Goal: Navigation & Orientation: Find specific page/section

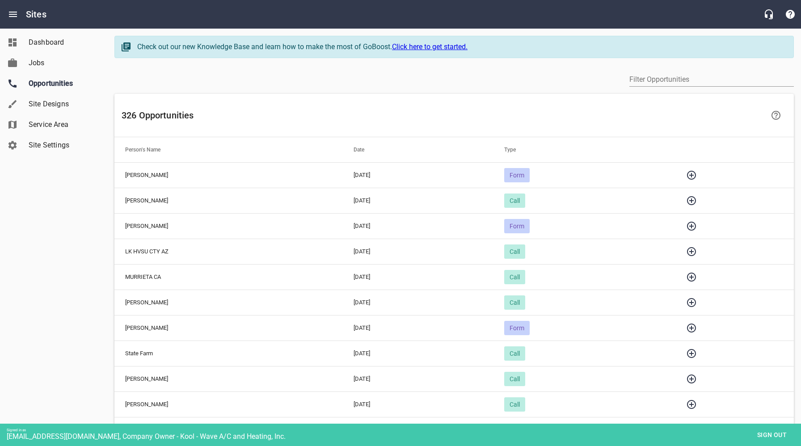
click at [696, 277] on icon "button" at bounding box center [691, 277] width 9 height 9
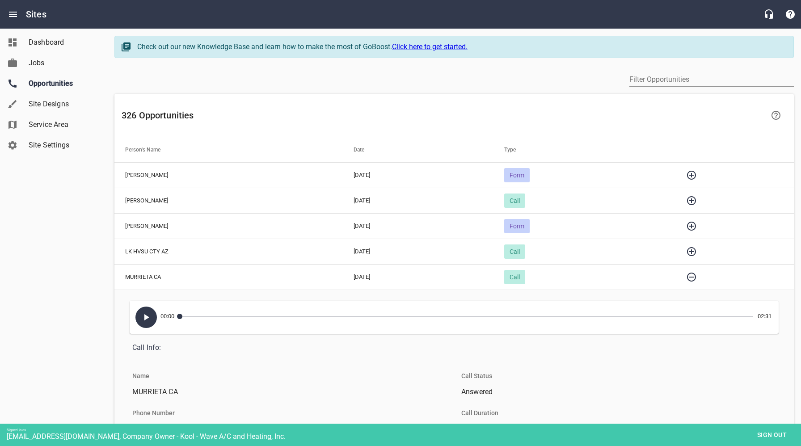
click at [143, 317] on icon "button" at bounding box center [146, 317] width 11 height 11
click at [147, 318] on icon "button" at bounding box center [146, 317] width 11 height 11
click at [696, 277] on icon "button" at bounding box center [691, 277] width 9 height 9
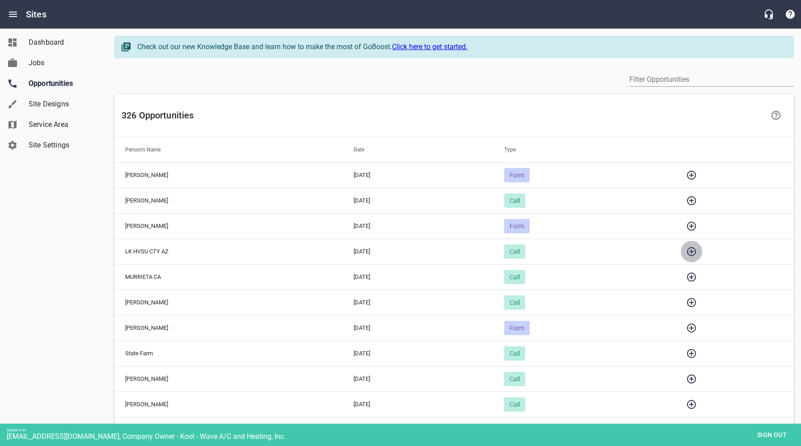
click at [696, 251] on icon "button" at bounding box center [691, 251] width 9 height 9
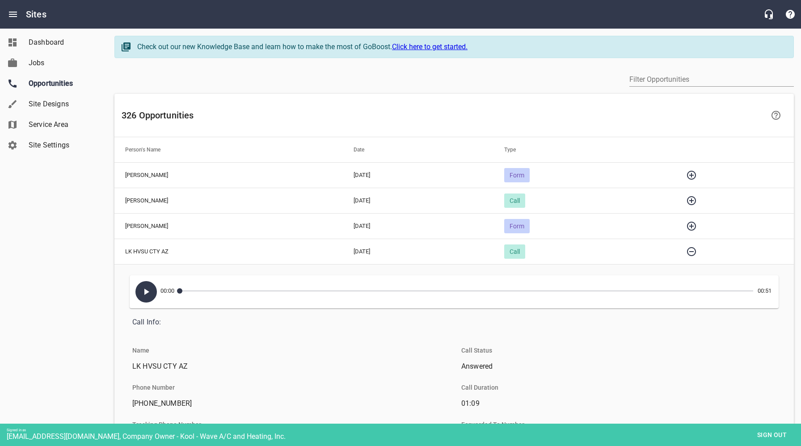
click at [144, 288] on icon "button" at bounding box center [146, 292] width 11 height 11
click at [148, 291] on icon "button" at bounding box center [146, 292] width 5 height 6
click at [697, 250] on icon "button" at bounding box center [691, 251] width 11 height 11
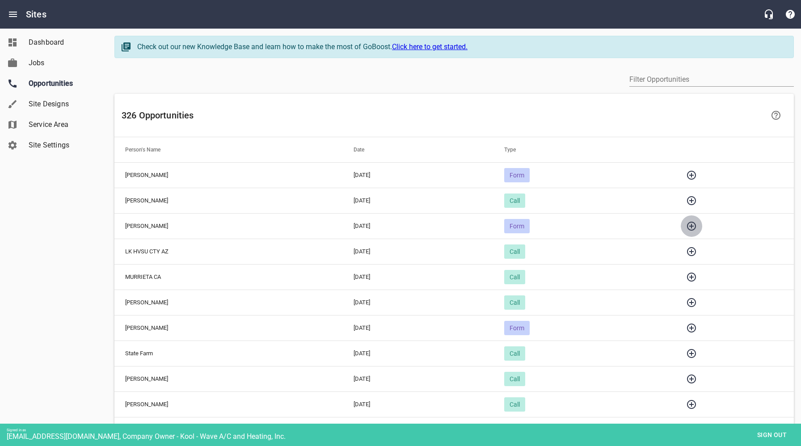
click at [697, 225] on icon "button" at bounding box center [691, 226] width 11 height 11
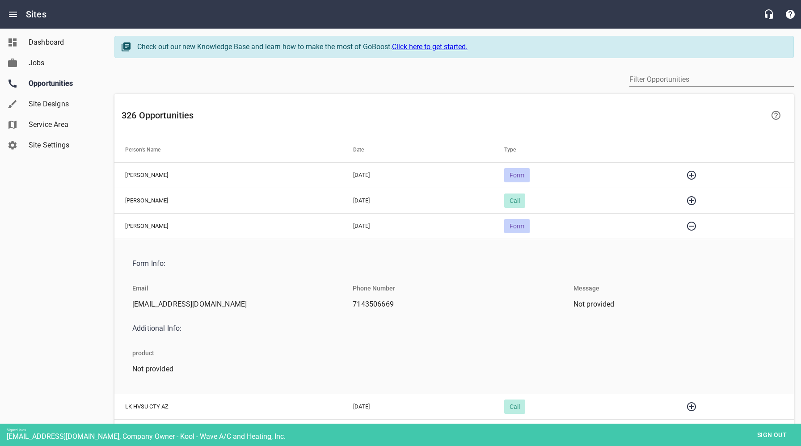
click at [697, 225] on icon "button" at bounding box center [691, 226] width 11 height 11
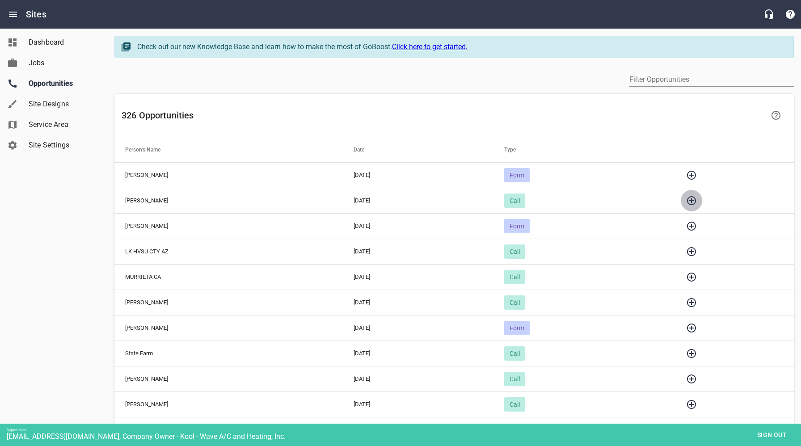
click at [697, 202] on icon "button" at bounding box center [691, 200] width 11 height 11
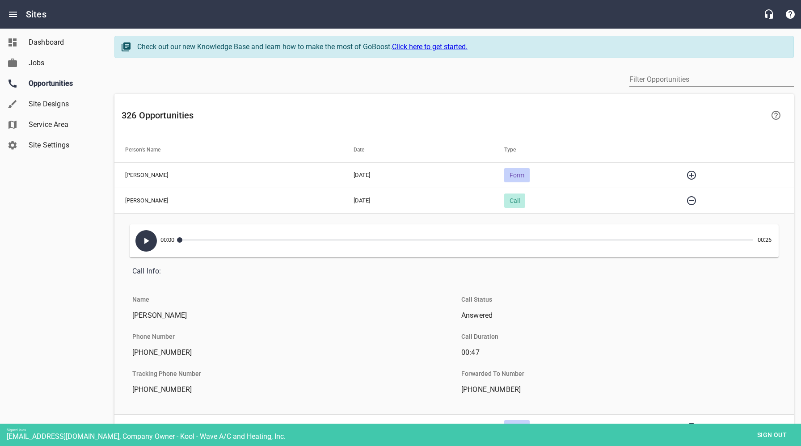
click at [146, 241] on icon "button" at bounding box center [146, 241] width 5 height 6
click at [697, 200] on icon "button" at bounding box center [691, 200] width 11 height 11
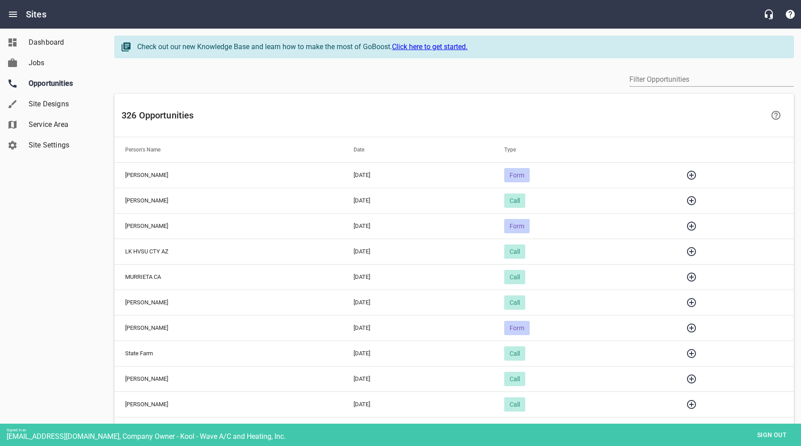
click at [696, 174] on icon "button" at bounding box center [691, 175] width 9 height 9
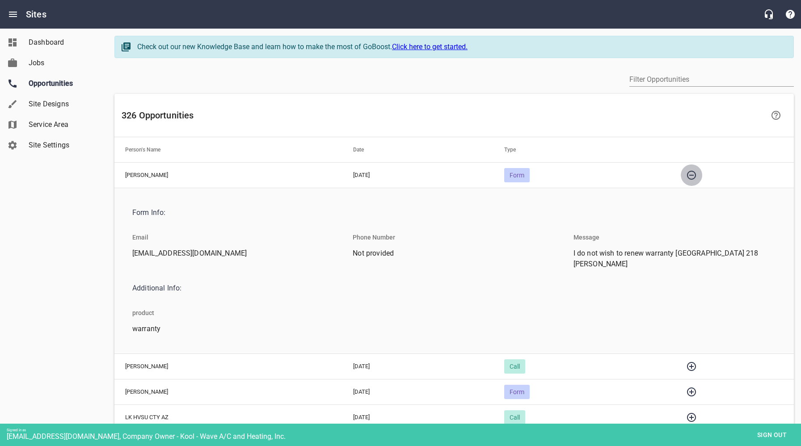
click at [697, 178] on icon "button" at bounding box center [691, 175] width 11 height 11
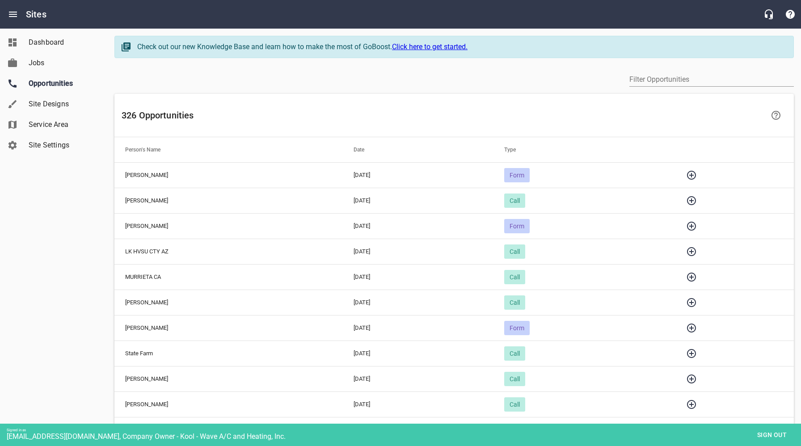
click at [770, 435] on span "Sign out" at bounding box center [773, 435] width 38 height 11
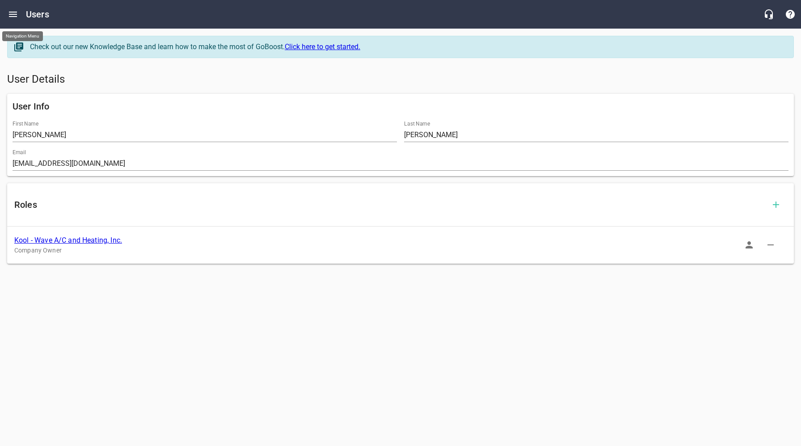
click at [15, 14] on icon "Open drawer" at bounding box center [13, 14] width 8 height 5
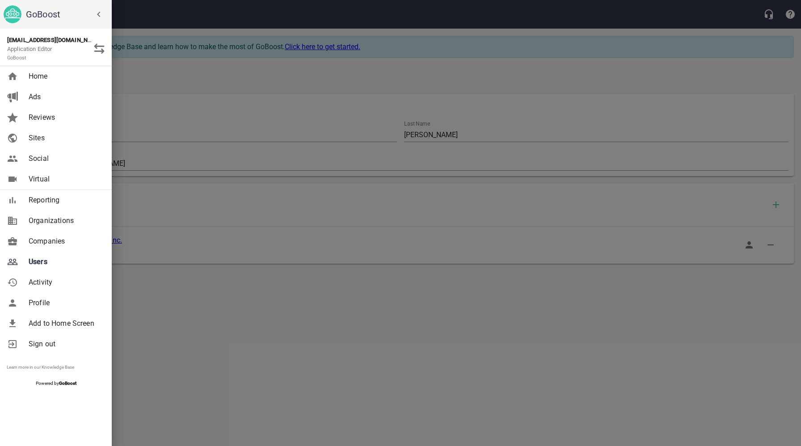
click at [50, 244] on span "Companies" at bounding box center [65, 241] width 72 height 11
